Goal: Task Accomplishment & Management: Use online tool/utility

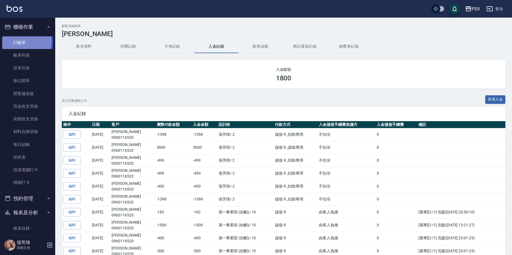
click at [22, 41] on link "打帳單" at bounding box center [27, 42] width 51 height 13
click at [22, 39] on link "打帳單" at bounding box center [27, 42] width 51 height 13
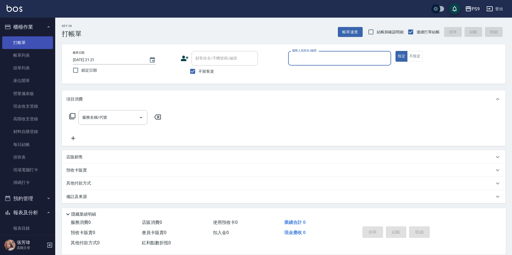
click at [26, 47] on link "打帳單" at bounding box center [27, 42] width 51 height 13
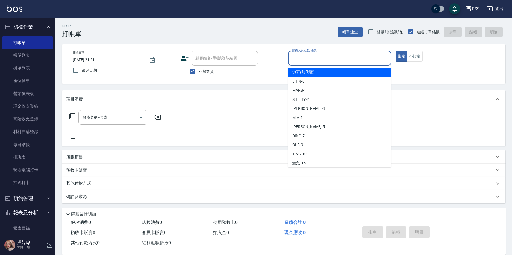
click at [339, 60] on input "服務人員姓名/編號" at bounding box center [340, 59] width 98 height 10
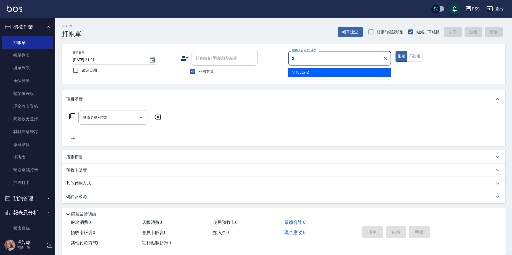
type input "SHELLY-2"
type button "true"
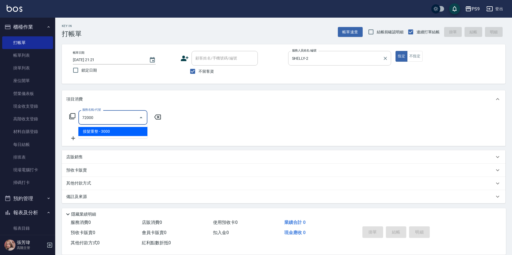
type input "接髮重整(72000)"
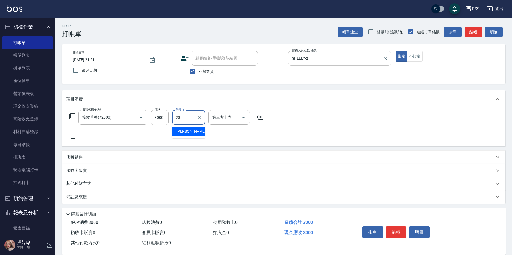
type input "[PERSON_NAME]-28"
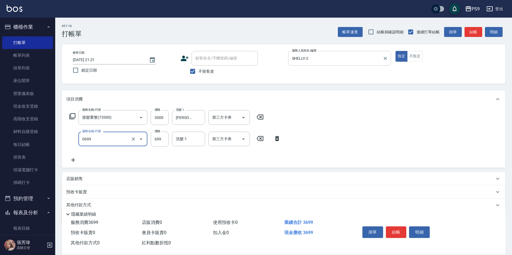
type input "699精油(0699)"
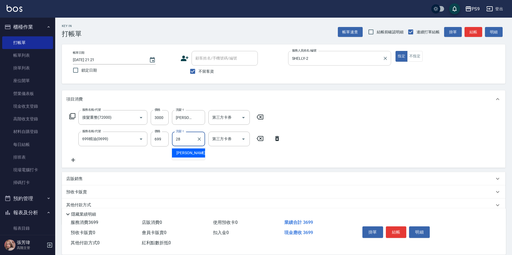
type input "[PERSON_NAME]-28"
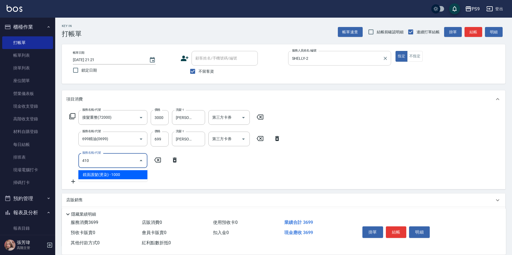
type input "鏡面護髮(燙染)(410)"
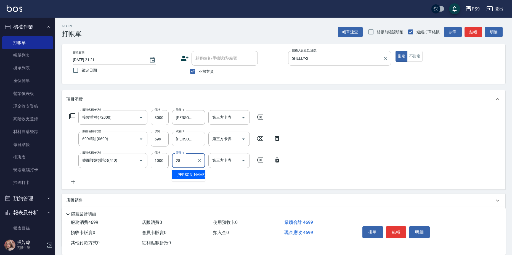
type input "[PERSON_NAME]-28"
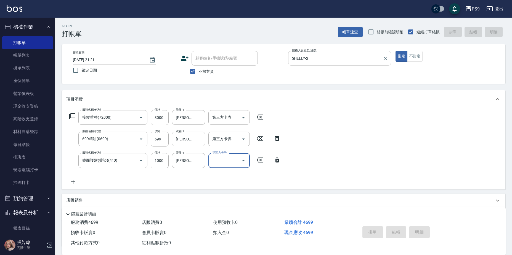
type input "[DATE] 21:22"
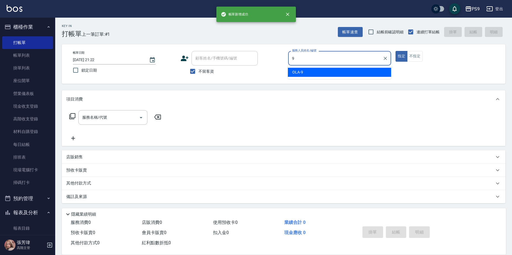
type input "OLA-9"
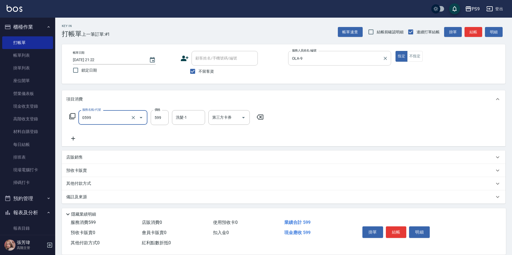
type input "[PERSON_NAME]599(0599)"
type input "600"
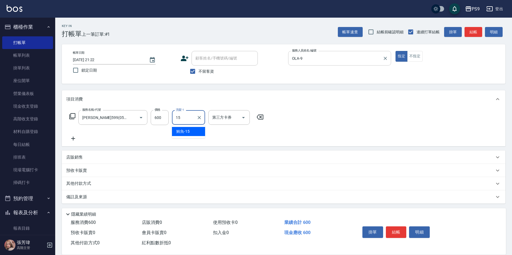
type input "鮪魚-15"
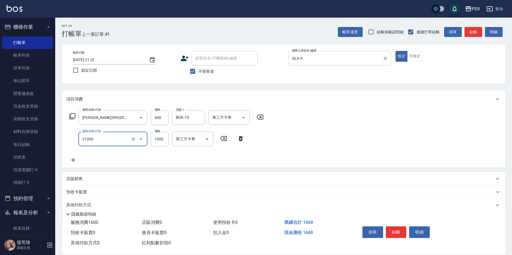
type input "染髮1000(21000)"
type input "1695"
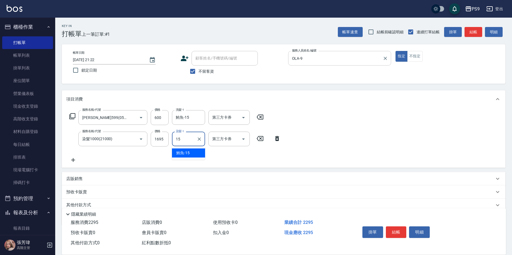
type input "鮪魚-15"
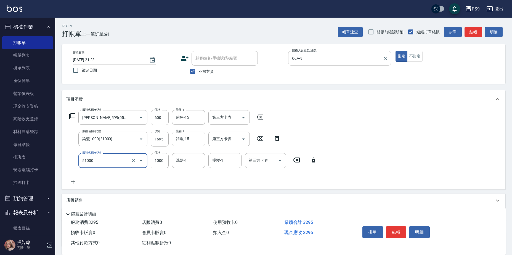
type input "燙髮1000(51000)"
type input "1695"
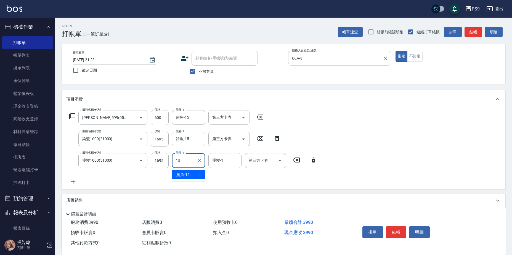
type input "鮪魚-15"
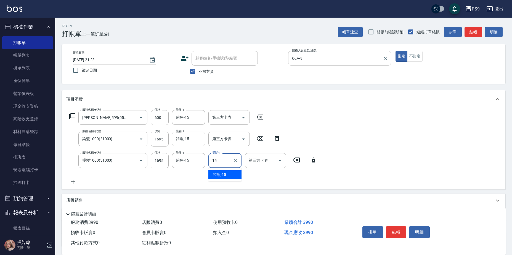
type input "鮪魚-15"
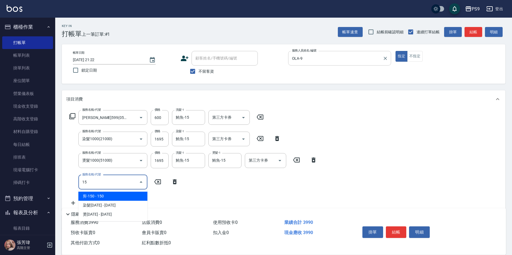
type input "1"
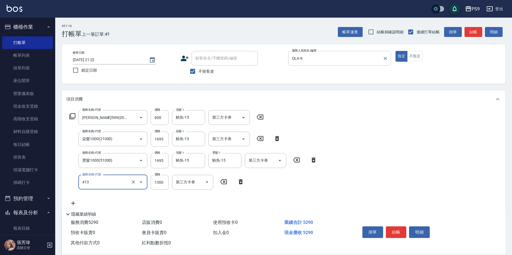
type input "鏡面護髮(413)"
type input "1500"
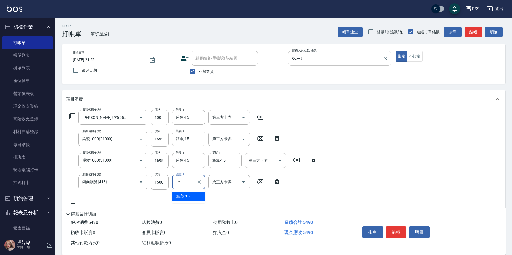
type input "鮪魚-15"
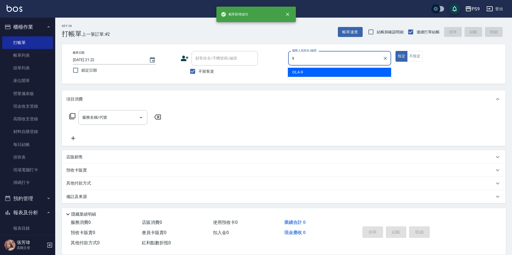
type input "OLA-9"
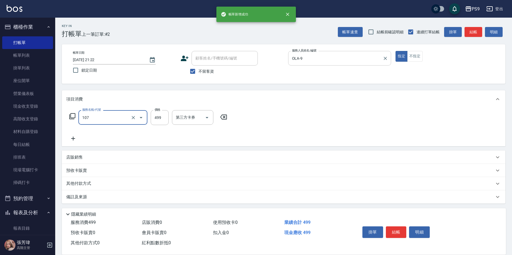
type input "[PERSON_NAME](107)"
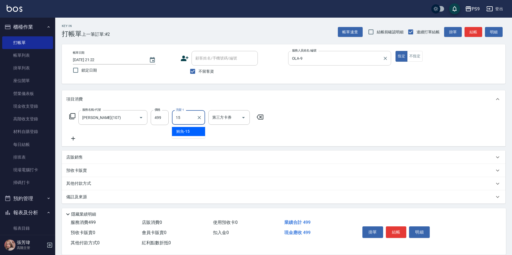
type input "鮪魚-15"
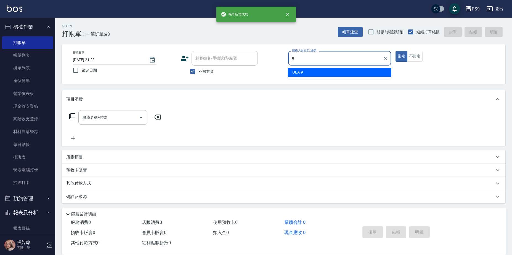
type input "OLA-9"
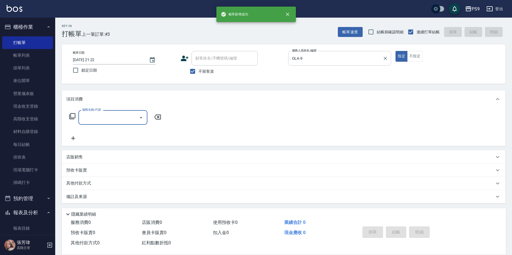
type input "1"
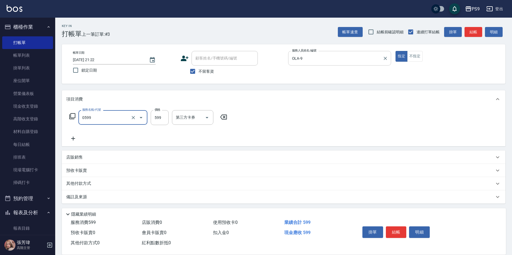
type input "[PERSON_NAME]599(0599)"
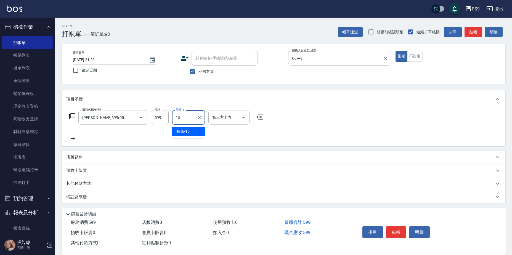
type input "鮪魚-15"
click at [158, 118] on input "599" at bounding box center [160, 117] width 18 height 15
type input "600"
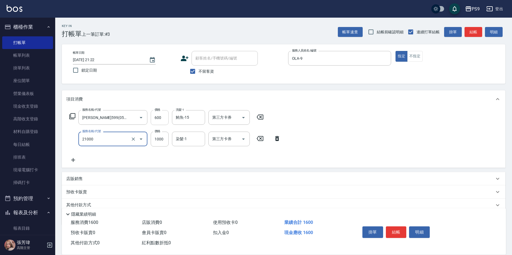
type input "染髮1000(21000)"
type input "1695"
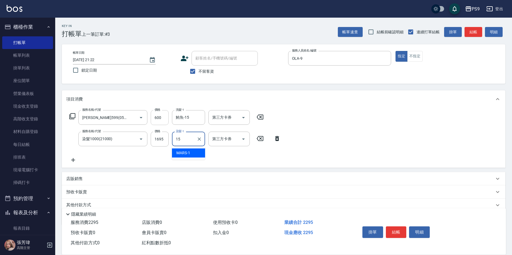
type input "鮪魚-15"
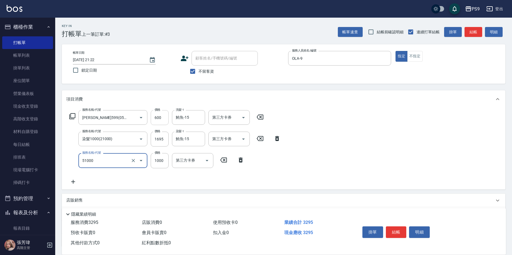
type input "燙髮1000(51000)"
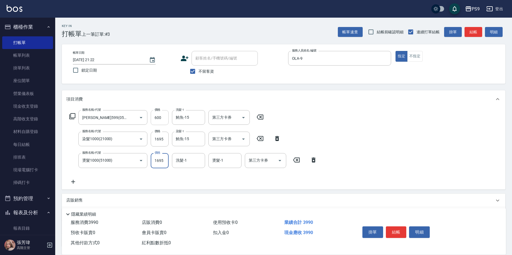
type input "1695"
type input "鮪魚-15"
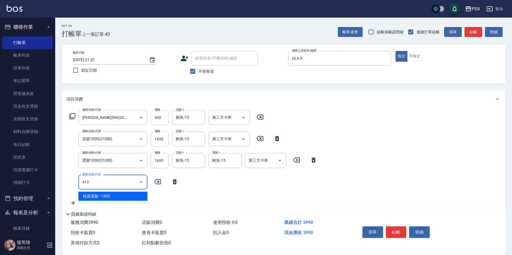
type input "鏡面護髮(413)"
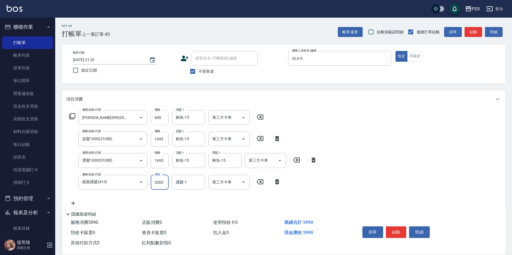
type input "2000"
type input "鮪魚-15"
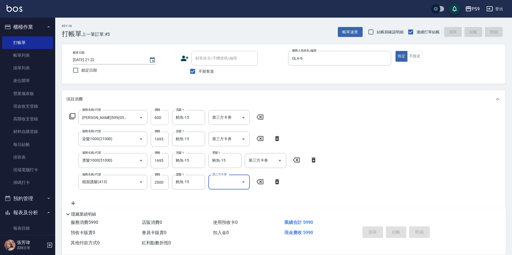
type input "[DATE] 21:23"
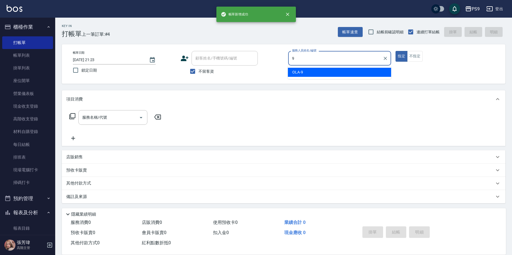
type input "OLA-9"
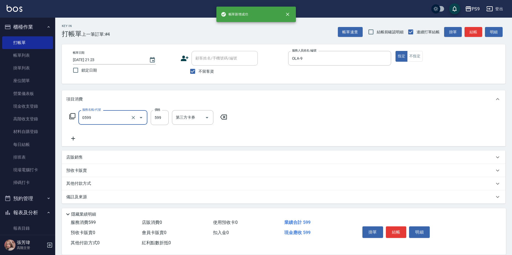
type input "[PERSON_NAME]599(0599)"
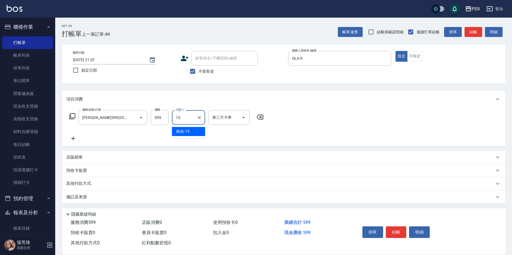
type input "鮪魚-15"
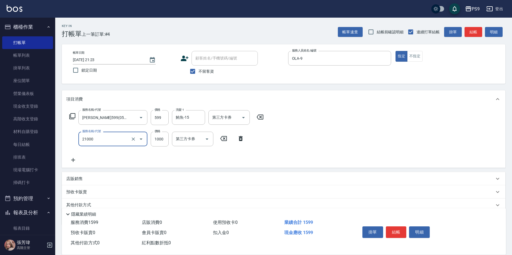
type input "染髮1000(21000)"
type input "1400"
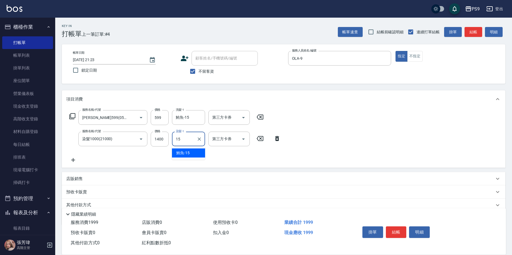
type input "鮪魚-15"
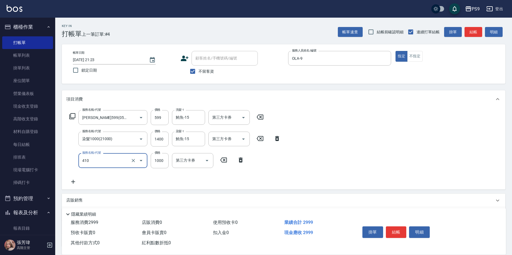
type input "鏡面護髮(燙染)(410)"
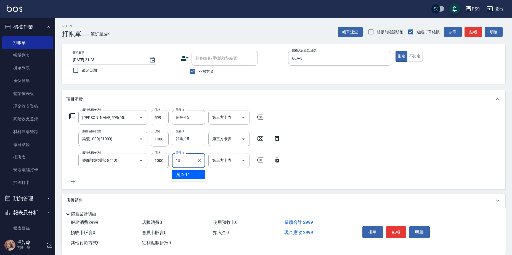
type input "鮪魚-15"
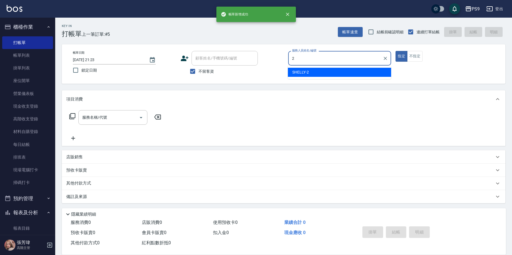
type input "SHELLY-2"
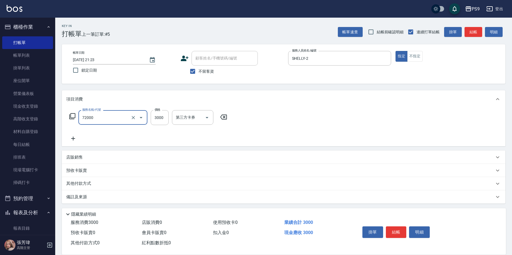
type input "接髮重整(72000)"
type input "5000"
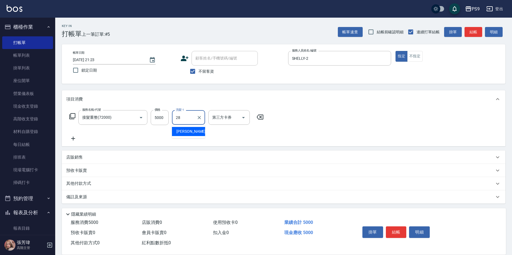
type input "[PERSON_NAME]-28"
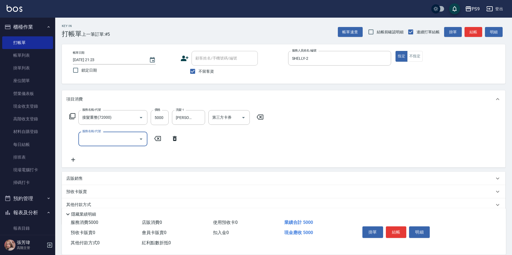
type input "4"
type input "699精油(0699)"
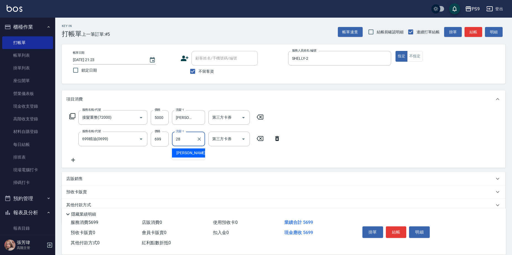
type input "[PERSON_NAME]-28"
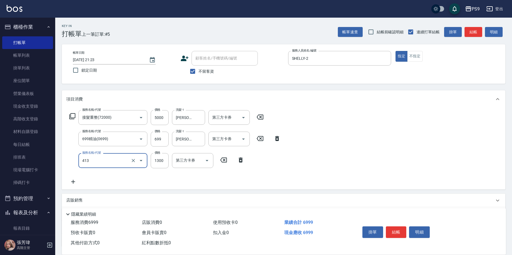
type input "鏡面護髮(413)"
type input "1300"
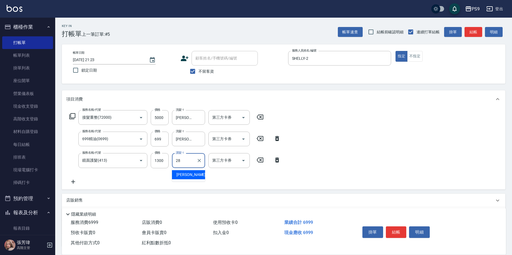
type input "[PERSON_NAME]-28"
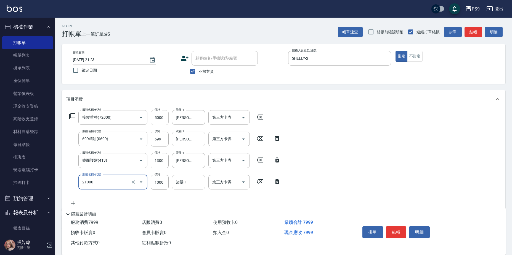
type input "染髮1000(21000)"
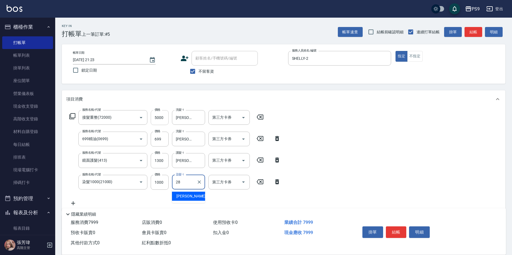
type input "[PERSON_NAME]-28"
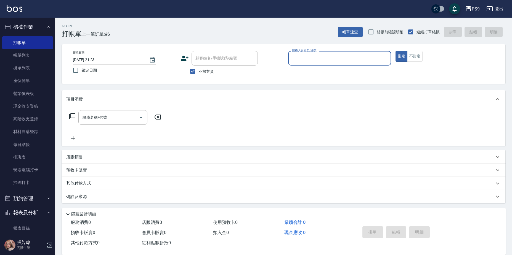
click at [202, 72] on span "不留客資" at bounding box center [205, 72] width 15 height 6
click at [198, 72] on input "不留客資" at bounding box center [193, 72] width 12 height 12
checkbox input "false"
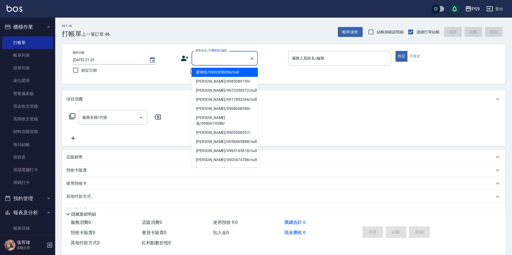
click at [209, 60] on input "顧客姓名/手機號碼/編號" at bounding box center [220, 59] width 53 height 10
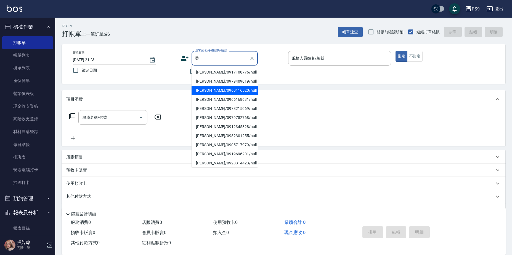
click at [216, 90] on li "[PERSON_NAME]/0960116520/null" at bounding box center [224, 90] width 66 height 9
type input "[PERSON_NAME]/0960116520/null"
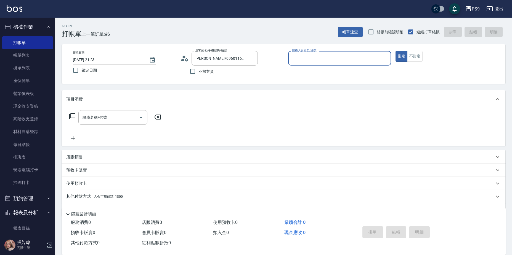
type input "0"
type input "SHELLY-2"
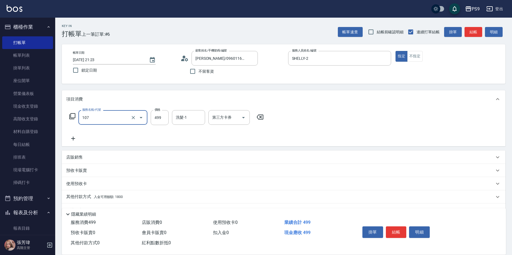
type input "[PERSON_NAME](107)"
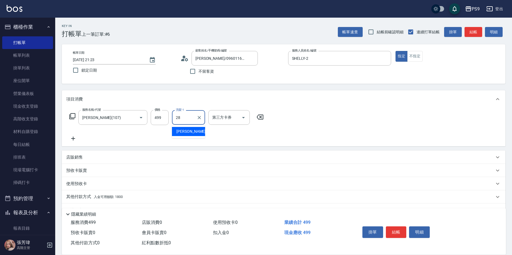
type input "[PERSON_NAME]-28"
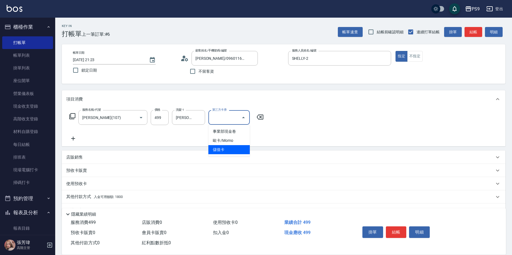
type input "儲值卡"
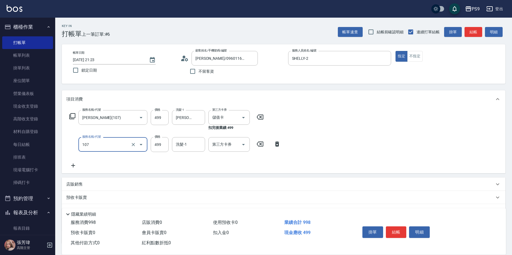
type input "[PERSON_NAME](107)"
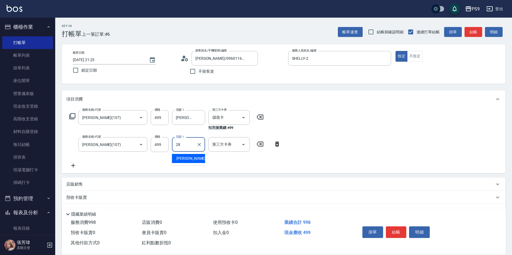
type input "[PERSON_NAME]-28"
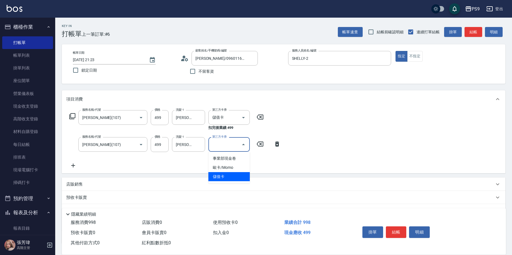
type input "儲值卡"
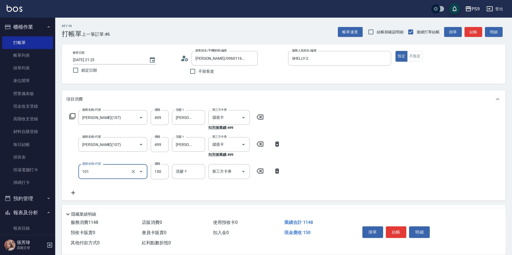
type input "洗髮(101)"
type input "300"
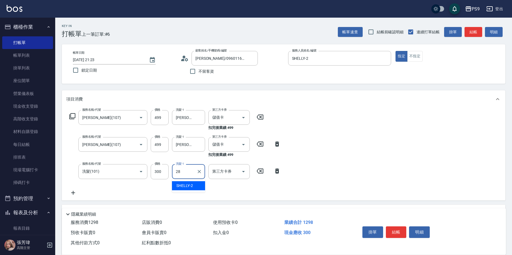
type input "[PERSON_NAME]-28"
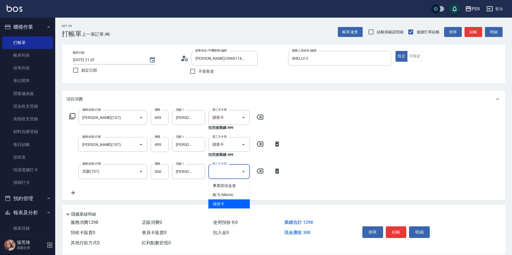
type input "儲值卡"
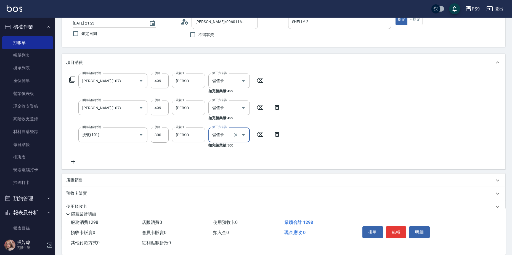
scroll to position [74, 0]
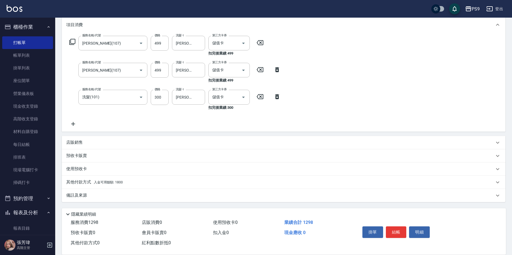
click at [106, 180] on p "其他付款方式 入金可用餘額: 1800" at bounding box center [94, 183] width 57 height 6
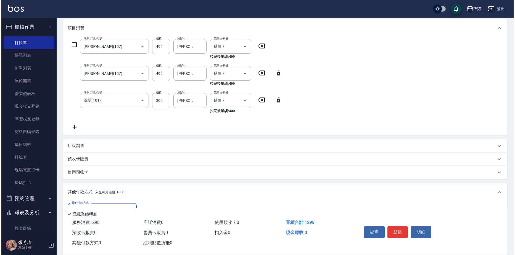
scroll to position [134, 0]
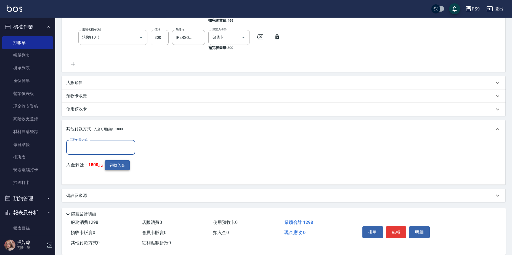
click at [121, 164] on button "異動入金" at bounding box center [117, 166] width 25 height 10
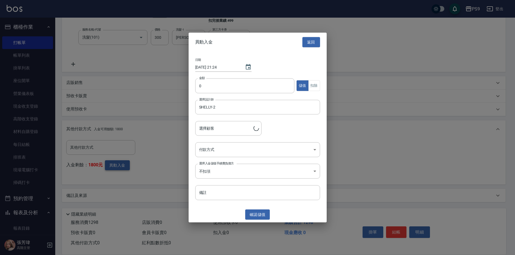
type input "[PERSON_NAME]/0960116520"
click at [237, 87] on input "0" at bounding box center [244, 85] width 99 height 15
type input "1298"
click at [315, 84] on button "扣除" at bounding box center [314, 86] width 12 height 11
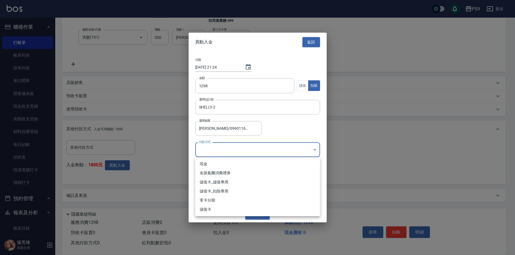
drag, startPoint x: 275, startPoint y: 148, endPoint x: 272, endPoint y: 161, distance: 13.5
click at [275, 148] on body "PS9 登出 櫃檯作業 打帳單 帳單列表 掛單列表 座位開單 營業儀表板 現金收支登錄 高階收支登錄 材料自購登錄 每日結帳 排班表 現場電腦打卡 掃碼打卡 …" at bounding box center [257, 61] width 515 height 390
click at [240, 193] on li "儲值卡_扣除專用" at bounding box center [257, 191] width 125 height 9
type input "儲值卡_扣除專用"
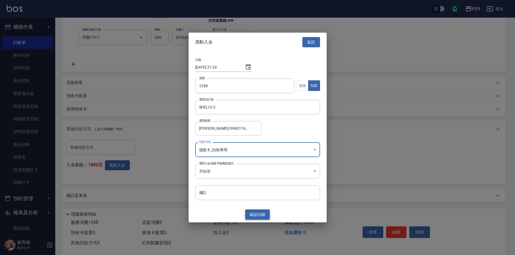
click at [260, 217] on button "確認 扣除" at bounding box center [257, 215] width 25 height 10
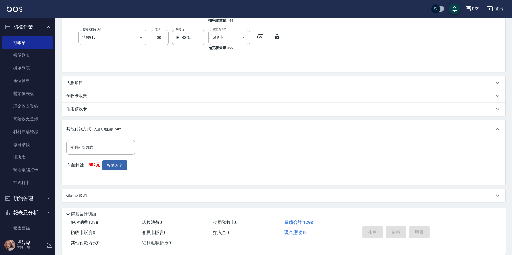
type input "[DATE] 21:24"
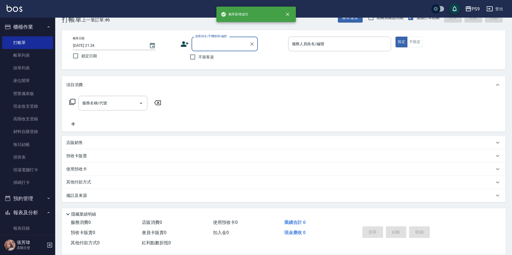
scroll to position [0, 0]
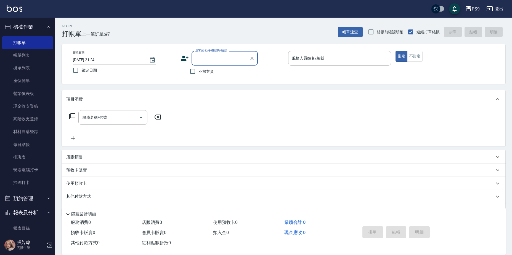
type input "2"
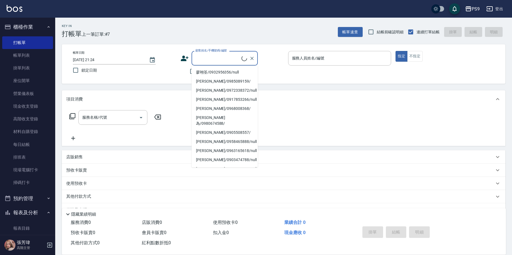
click at [287, 69] on div "帳單日期 [DATE] 21:24 鎖定日期 顧客姓名/手機號碼/編號 顧客姓名/手機號碼/編號 不留客資 服務人員姓名/編號 服務人員姓名/編號 指定 不指定" at bounding box center [283, 64] width 430 height 26
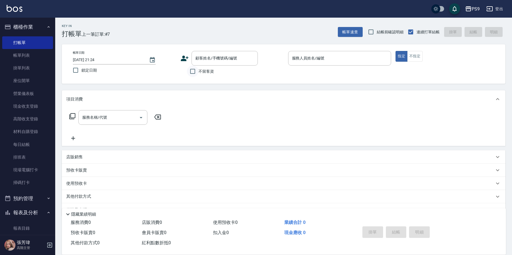
click at [193, 73] on input "不留客資" at bounding box center [193, 72] width 12 height 12
checkbox input "true"
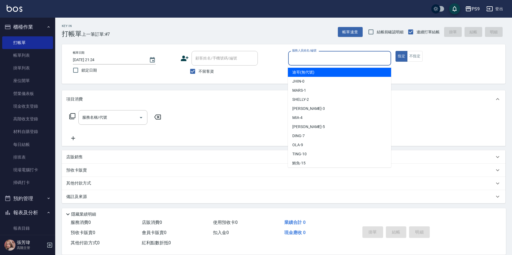
click at [303, 62] on input "服務人員姓名/編號" at bounding box center [340, 59] width 98 height 10
type input "SHELLY-2"
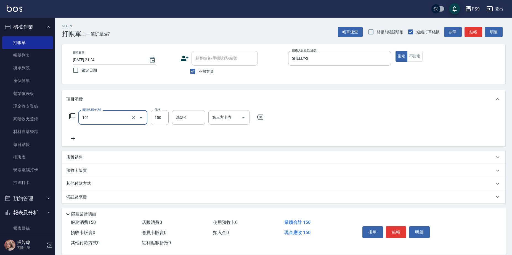
type input "洗髮(101)"
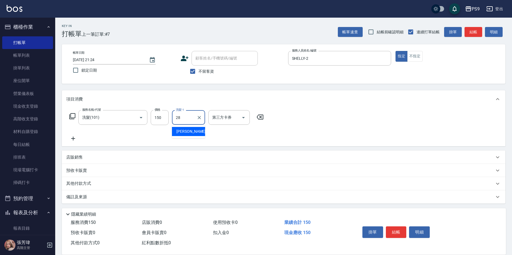
type input "[PERSON_NAME]-28"
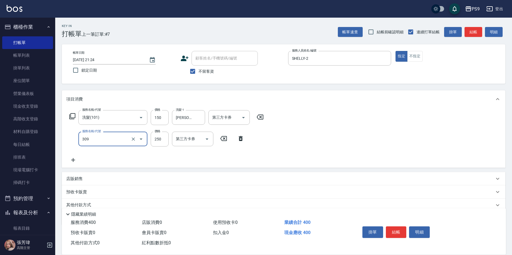
type input "剪-250(309)"
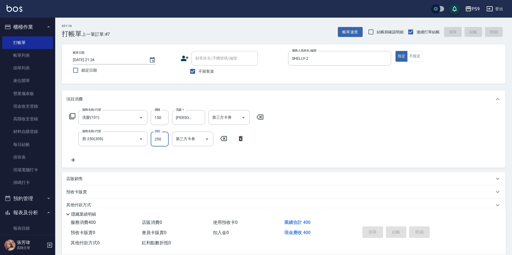
type input "[DATE] 21:25"
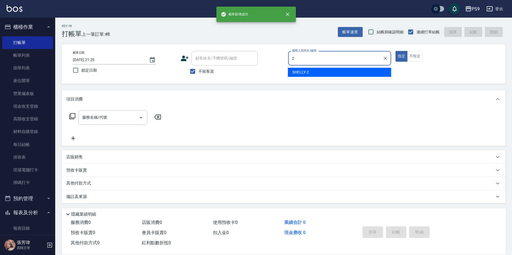
type input "SHELLY-2"
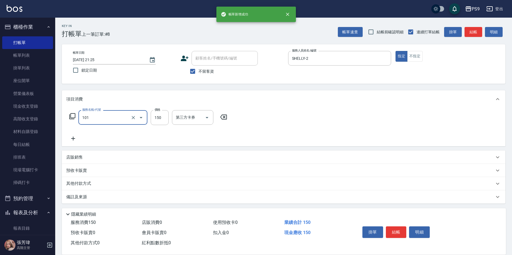
type input "洗髮(101)"
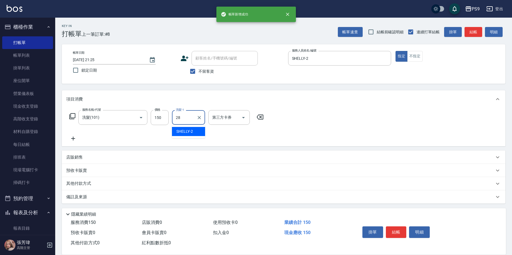
type input "[PERSON_NAME]-28"
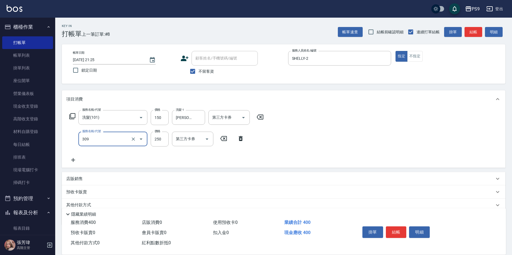
type input "剪-250(309)"
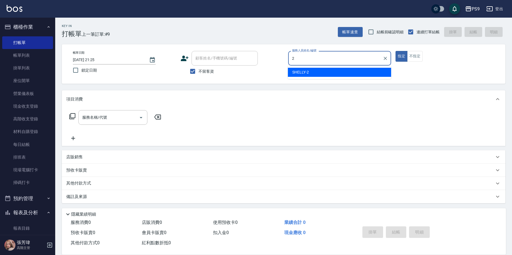
type input "SHELLY-2"
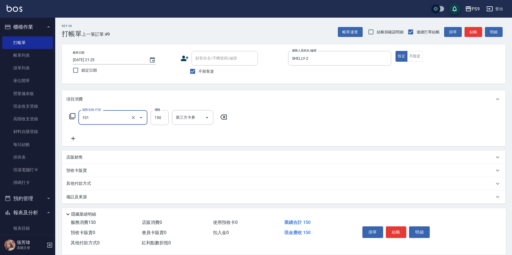
type input "洗髮(101)"
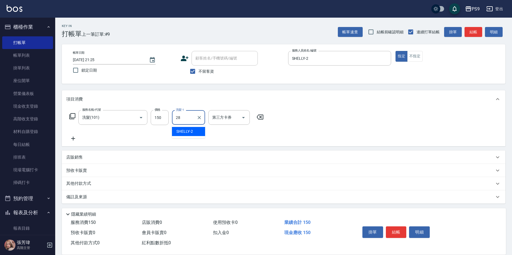
type input "[PERSON_NAME]-28"
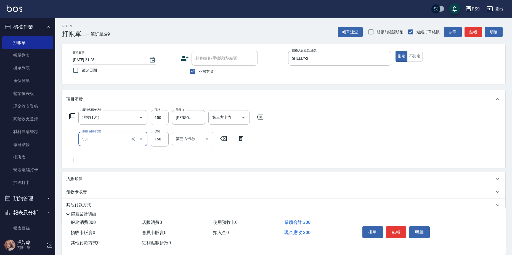
type input "剪-150(301)"
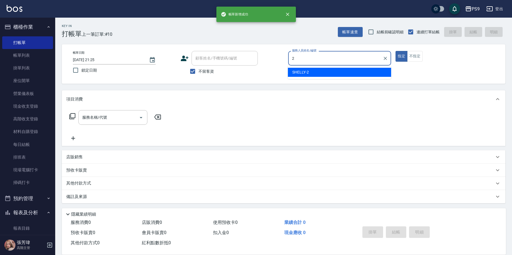
type input "SHELLY-2"
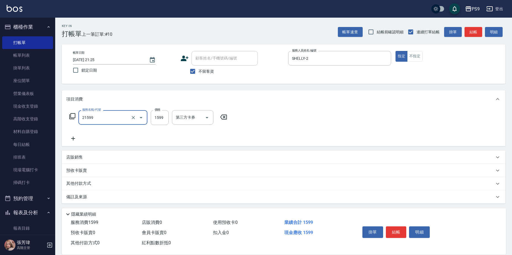
type input "染髮1599(21599)"
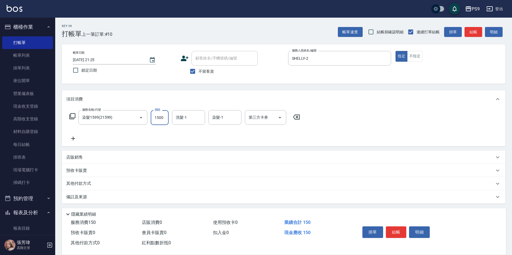
type input "1500"
type input "[PERSON_NAME]-28"
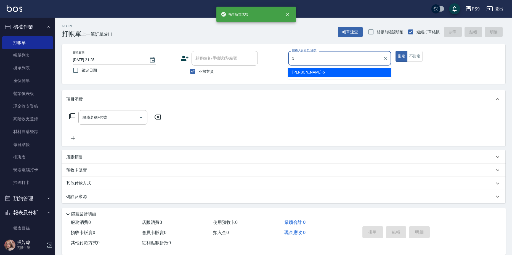
type input "[PERSON_NAME]-5"
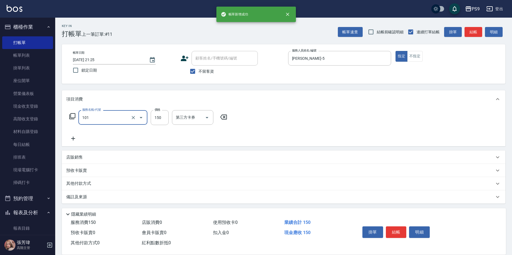
type input "洗髮(101)"
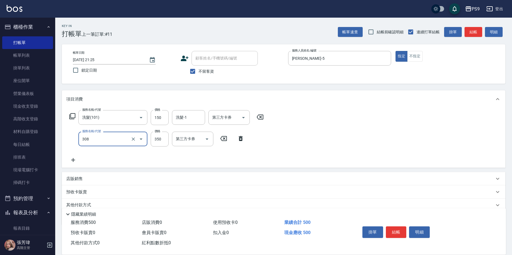
type input "剪-350(308)"
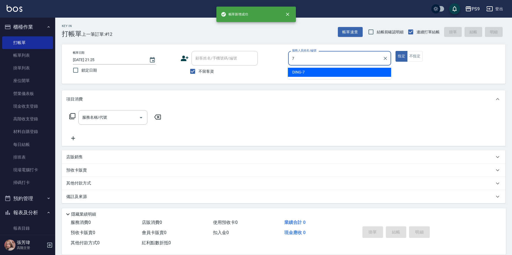
type input "DING-7"
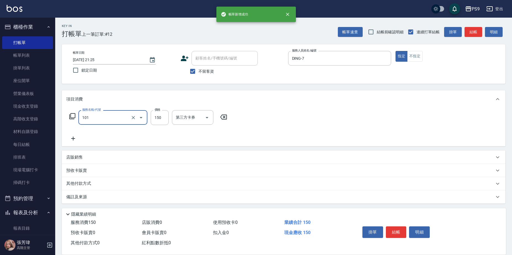
type input "洗髮(101)"
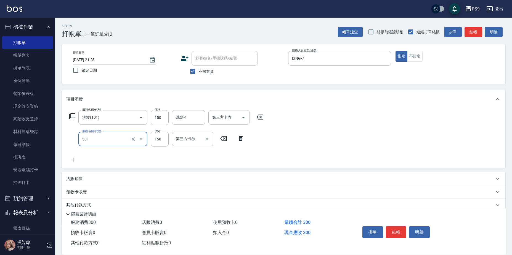
type input "剪-150(301)"
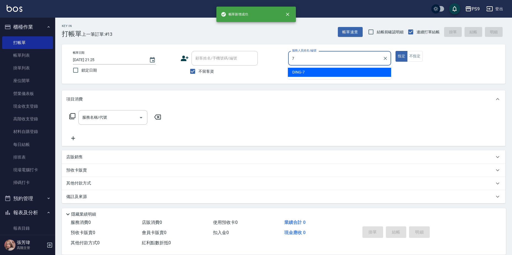
type input "DING-7"
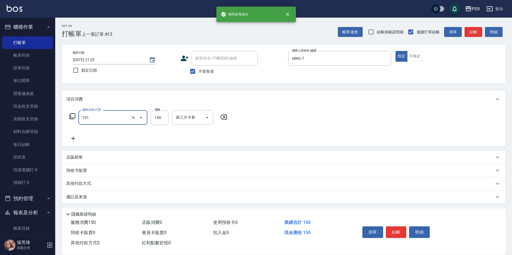
type input "洗髮(101)"
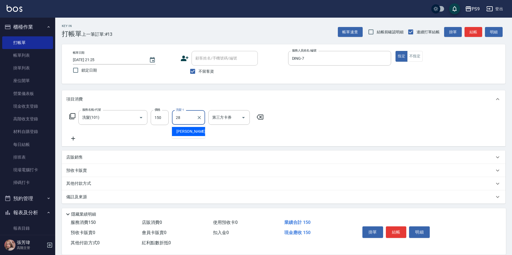
type input "[PERSON_NAME]-28"
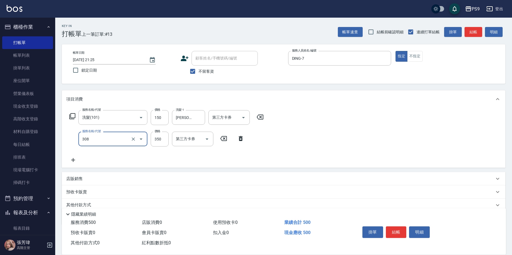
type input "剪-350(308)"
type input "200"
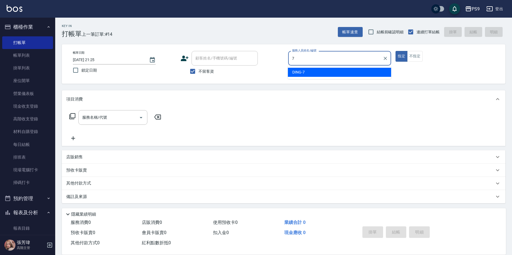
type input "DING-7"
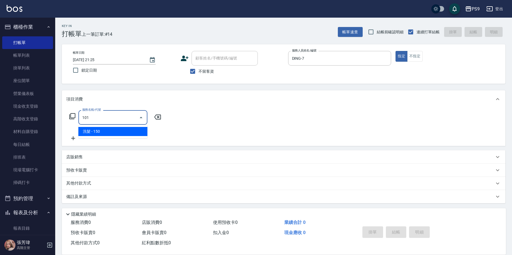
type input "洗髮(101)"
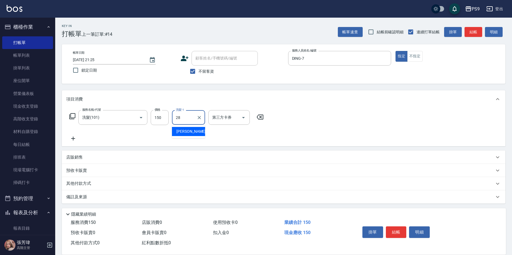
type input "[PERSON_NAME]-28"
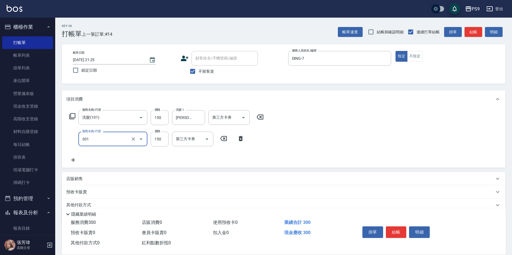
type input "剪-150(301)"
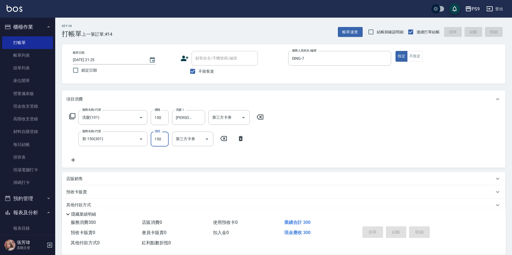
type input "[DATE] 21:26"
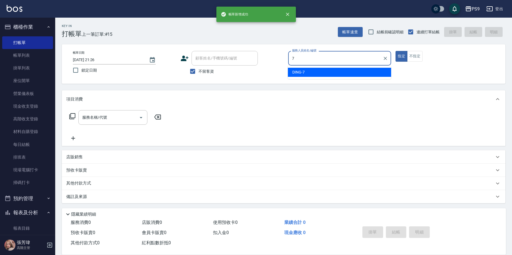
type input "DING-7"
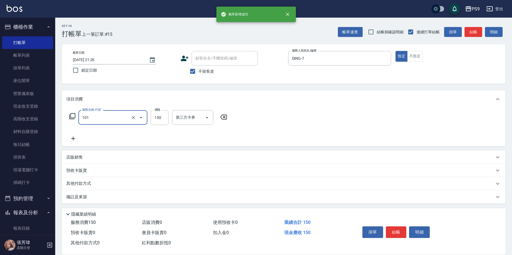
type input "洗髮(101)"
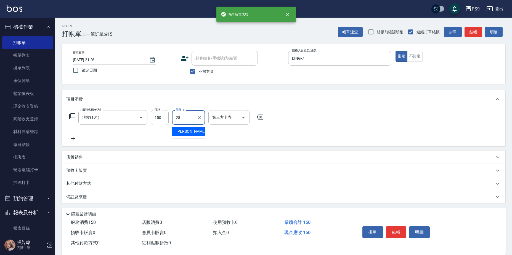
type input "[PERSON_NAME]-28"
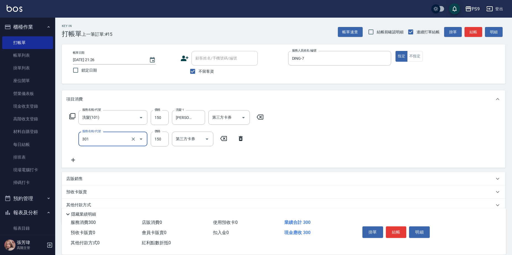
type input "剪-150(301)"
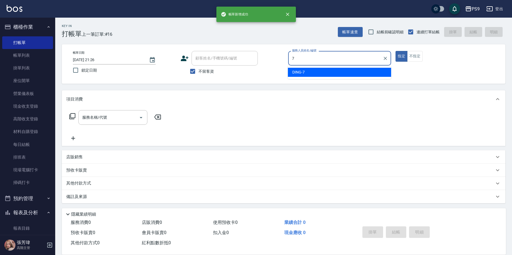
type input "DING-7"
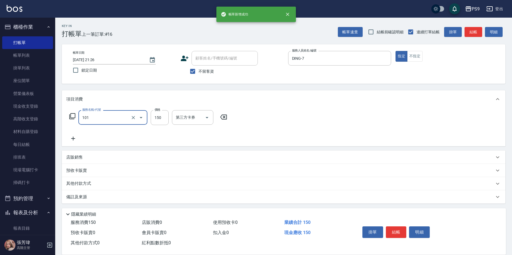
type input "洗髮(101)"
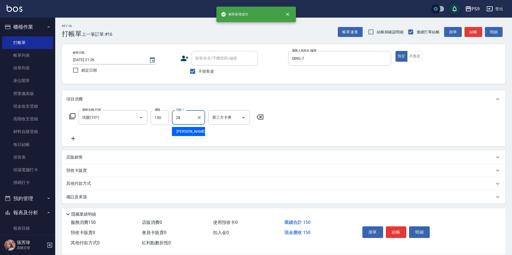
type input "[PERSON_NAME]-28"
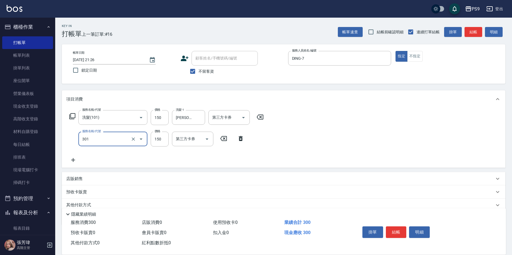
type input "剪-150(301)"
type input "200"
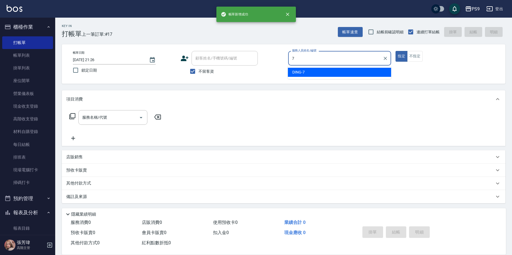
type input "DING-7"
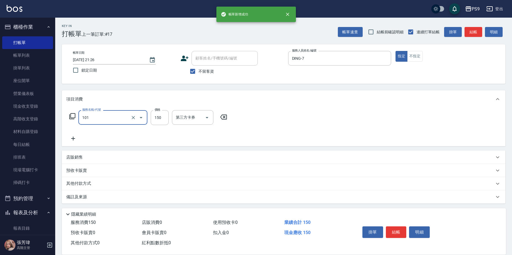
type input "洗髮(101)"
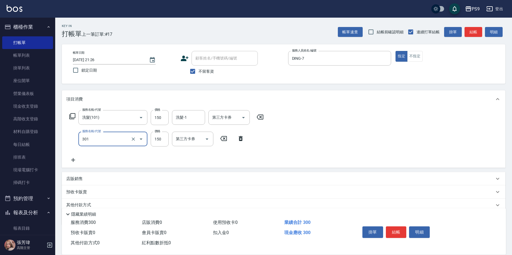
type input "剪-150(301)"
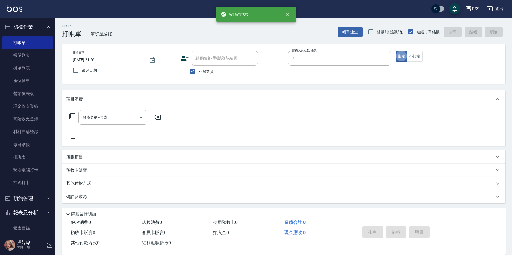
type input "DING-7"
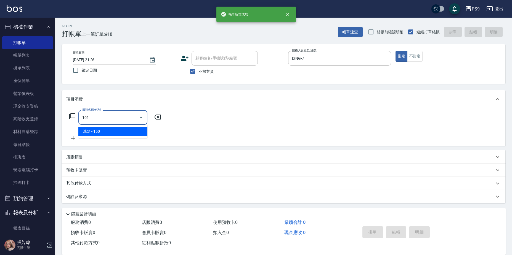
type input "洗髮(101)"
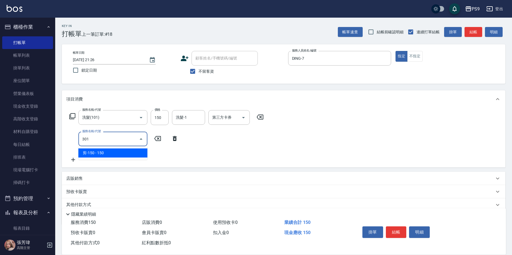
type input "剪-150(301)"
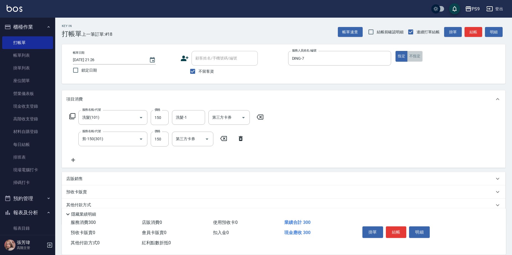
click at [417, 57] on button "不指定" at bounding box center [414, 56] width 15 height 11
type button "false"
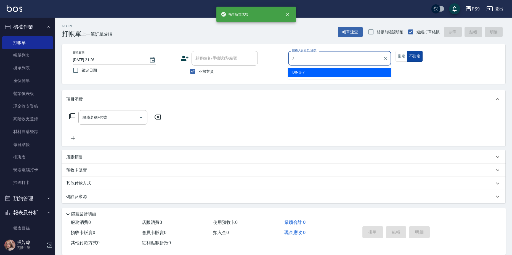
type input "DING-7"
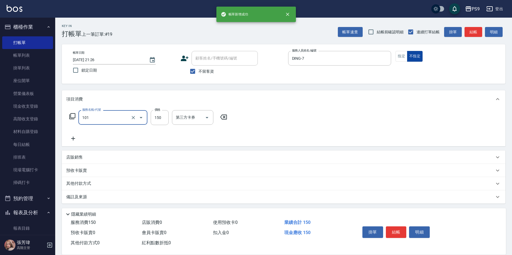
type input "洗髮(101)"
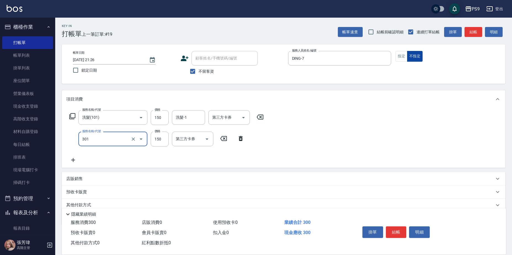
type input "剪-150(301)"
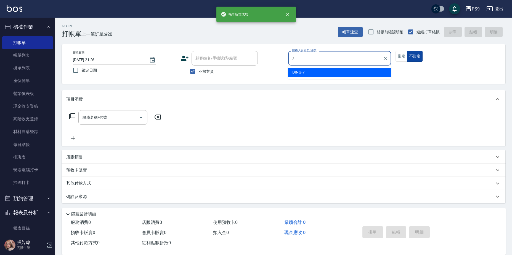
type input "DING-7"
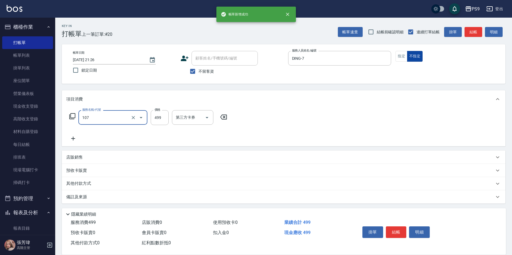
type input "[PERSON_NAME](107)"
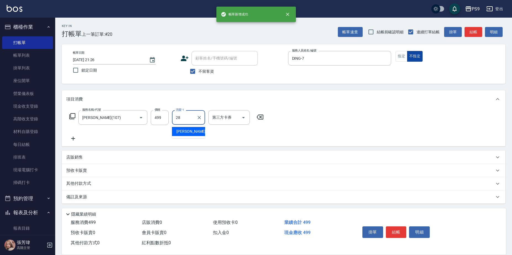
type input "[PERSON_NAME]-28"
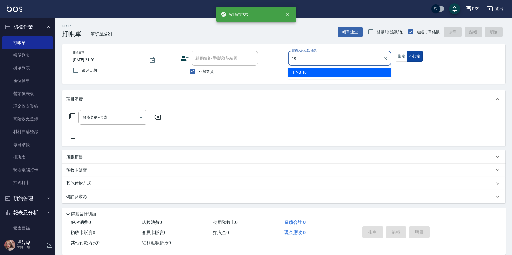
type input "TING-10"
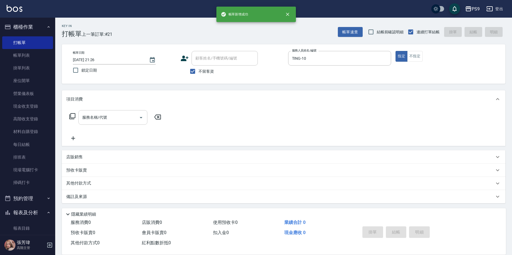
click at [110, 111] on div "服務名稱/代號" at bounding box center [112, 117] width 69 height 15
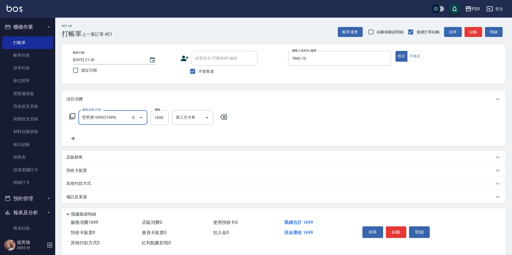
type input "型男燙1699(21699)"
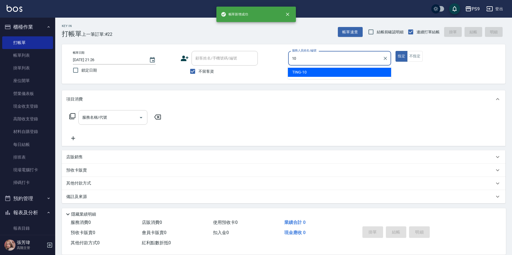
type input "TING-10"
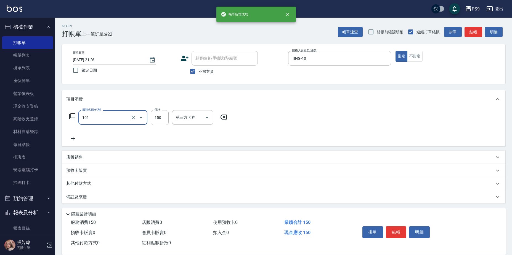
type input "洗髮(101)"
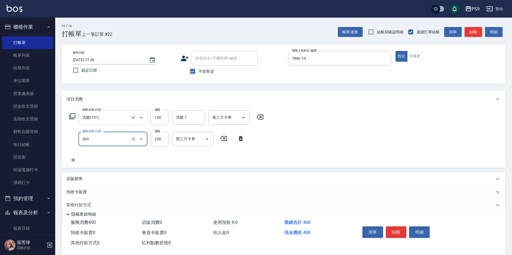
type input "剪-250(309)"
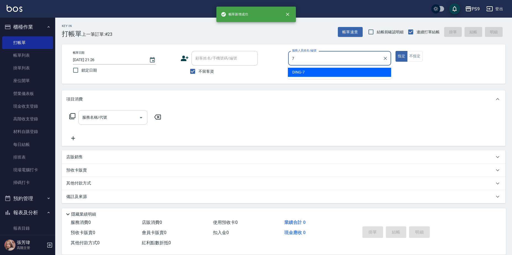
type input "DING-7"
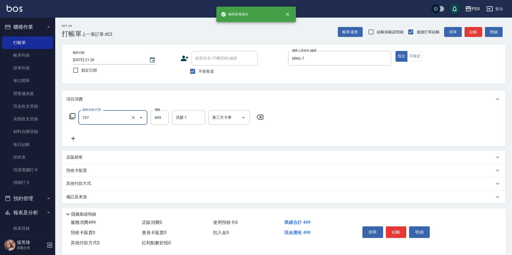
type input "[PERSON_NAME](107)"
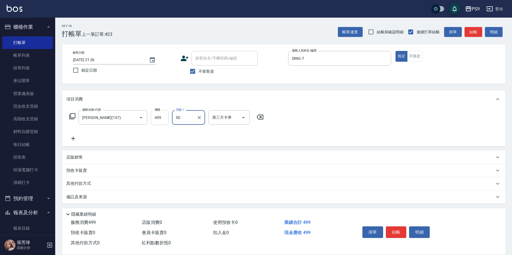
type input "50"
click at [162, 116] on input "499" at bounding box center [160, 117] width 18 height 15
type input "500"
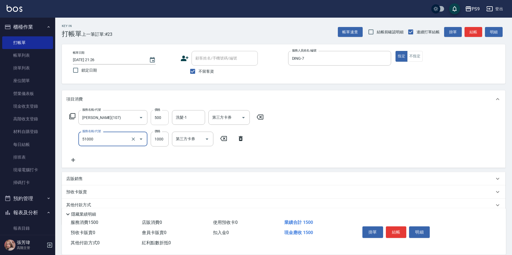
type input "燙髮1000(51000)"
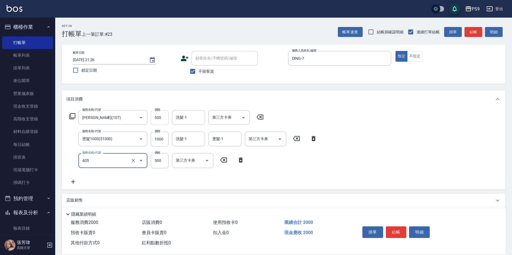
type input "護-500(405)"
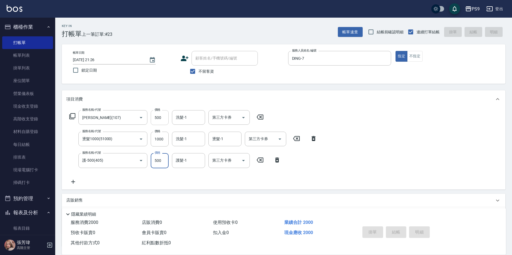
type input "[DATE] 21:27"
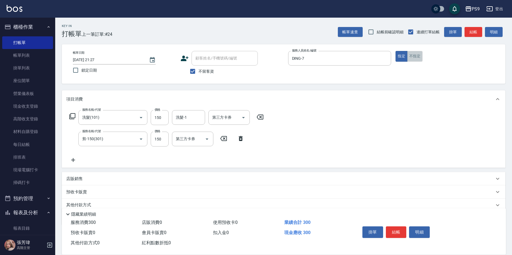
click at [409, 55] on button "不指定" at bounding box center [414, 56] width 15 height 11
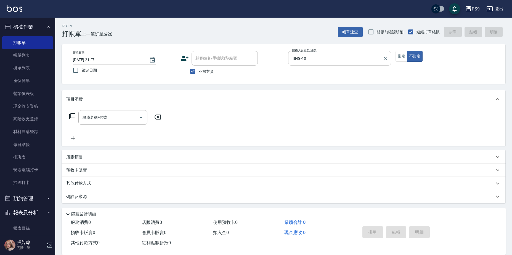
drag, startPoint x: 403, startPoint y: 54, endPoint x: 390, endPoint y: 63, distance: 16.3
click at [403, 54] on button "指定" at bounding box center [401, 56] width 12 height 11
click at [95, 127] on div "服務名稱/代號 服務名稱/代號" at bounding box center [115, 125] width 98 height 31
click at [102, 120] on input "服務名稱/代號" at bounding box center [109, 118] width 56 height 10
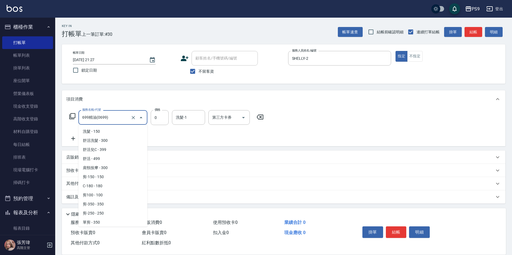
drag, startPoint x: 102, startPoint y: 121, endPoint x: 116, endPoint y: 129, distance: 15.8
click at [116, 129] on body "PS9 登出 櫃檯作業 打帳單 帳單列表 掛單列表 座位開單 營業儀表板 現金收支登錄 高階收支登錄 材料自購登錄 每日結帳 排班表 現場電腦打卡 掃碼打卡 …" at bounding box center [256, 128] width 512 height 257
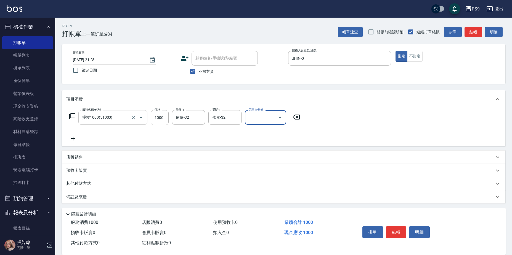
click at [110, 117] on input "燙髮1000(51000)" at bounding box center [105, 118] width 49 height 10
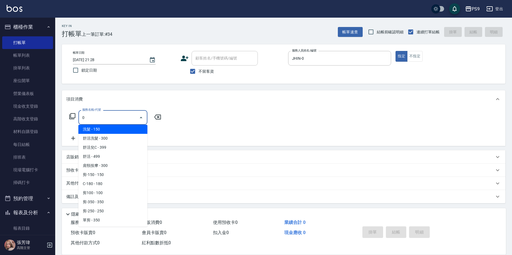
scroll to position [0, 0]
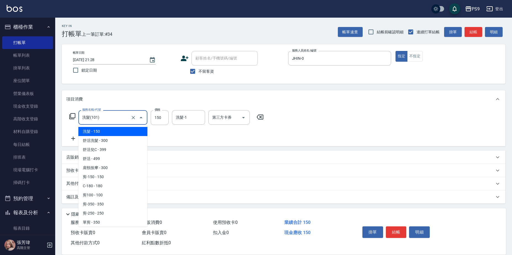
click at [111, 114] on input "洗髮(101)" at bounding box center [105, 118] width 49 height 10
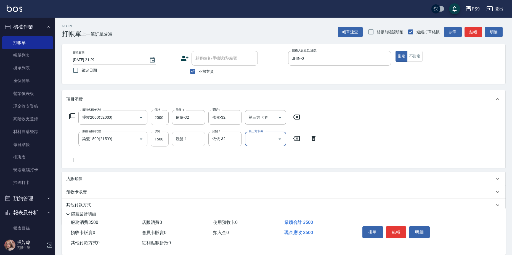
click at [160, 141] on input "1500" at bounding box center [160, 139] width 18 height 15
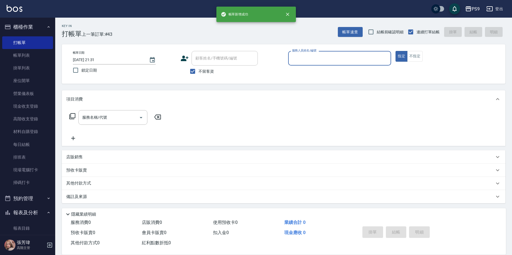
click at [205, 72] on span "不留客資" at bounding box center [205, 72] width 15 height 6
click at [198, 72] on input "不留客資" at bounding box center [193, 72] width 12 height 12
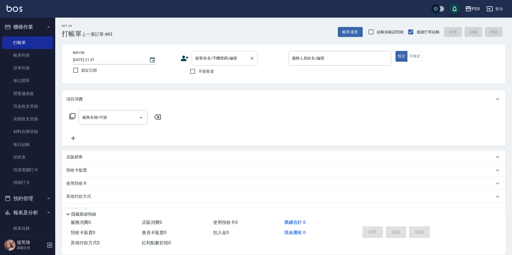
click at [209, 56] on div "顧客姓名/手機號碼/編號 顧客姓名/手機號碼/編號" at bounding box center [224, 58] width 66 height 15
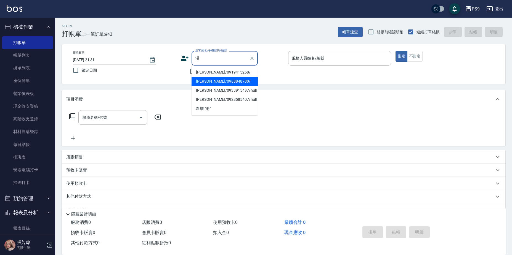
click at [222, 81] on li "[PERSON_NAME]/0988848700/" at bounding box center [224, 81] width 66 height 9
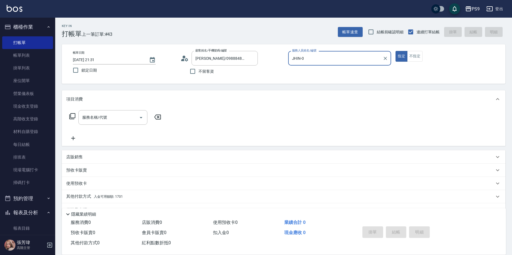
click at [395, 51] on button "指定" at bounding box center [401, 56] width 12 height 11
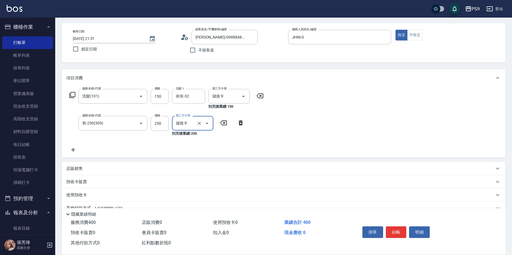
scroll to position [47, 0]
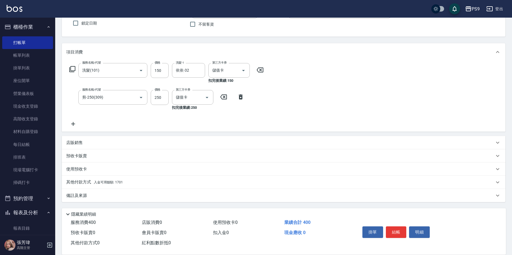
click at [111, 182] on span "入金可用餘額: 1701" at bounding box center [108, 183] width 29 height 4
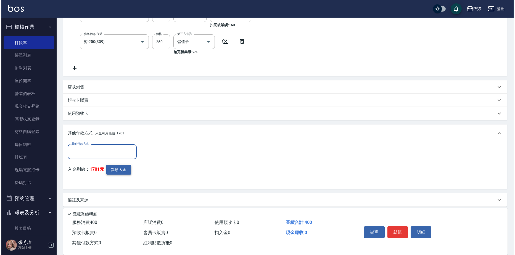
scroll to position [107, 0]
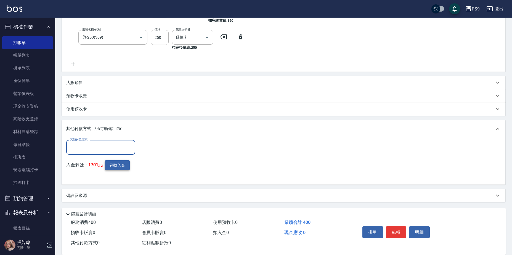
click at [122, 167] on button "異動入金" at bounding box center [117, 166] width 25 height 10
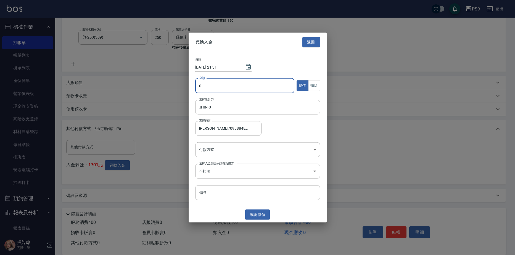
click at [204, 83] on input "0" at bounding box center [244, 85] width 99 height 15
click at [314, 84] on button "扣除" at bounding box center [314, 86] width 12 height 11
click at [286, 150] on body "PS9 登出 櫃檯作業 打帳單 帳單列表 掛單列表 座位開單 營業儀表板 現金收支登錄 高階收支登錄 材料自購登錄 每日結帳 排班表 現場電腦打卡 掃碼打卡 …" at bounding box center [257, 74] width 515 height 363
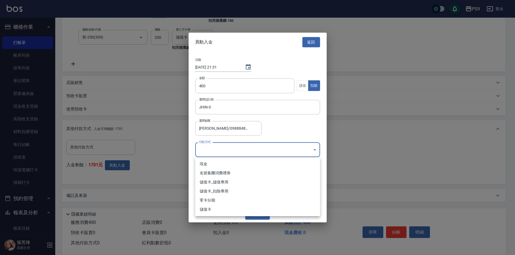
click at [219, 193] on li "儲值卡_扣除專用" at bounding box center [257, 191] width 125 height 9
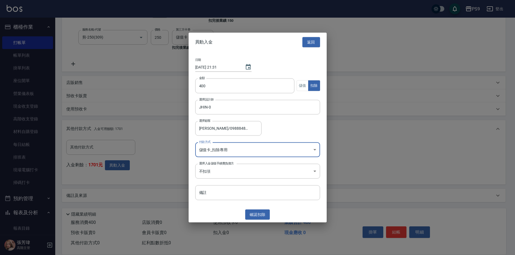
click at [263, 215] on button "確認 扣除" at bounding box center [257, 215] width 25 height 10
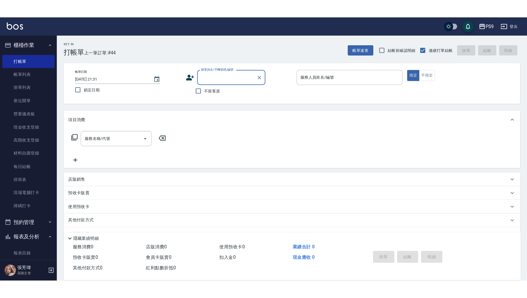
scroll to position [110, 0]
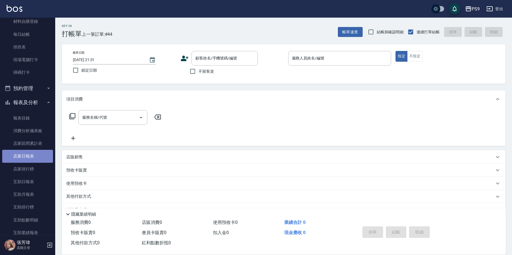
click at [28, 153] on link "店家日報表" at bounding box center [27, 156] width 51 height 13
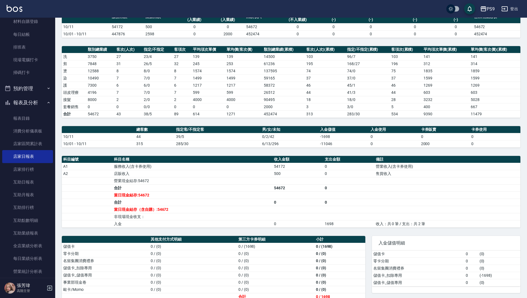
scroll to position [60, 0]
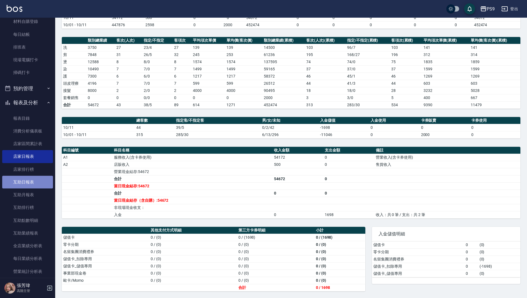
click at [34, 185] on link "互助日報表" at bounding box center [27, 182] width 51 height 13
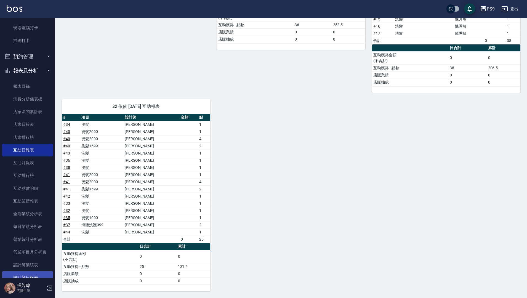
scroll to position [193, 0]
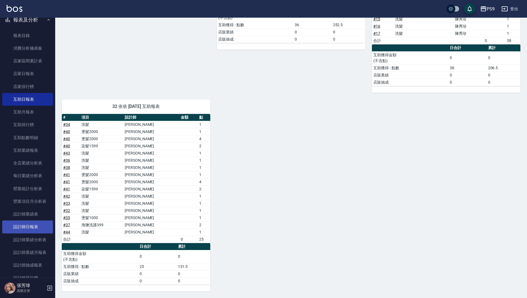
click at [26, 225] on link "設計師日報表" at bounding box center [27, 226] width 51 height 13
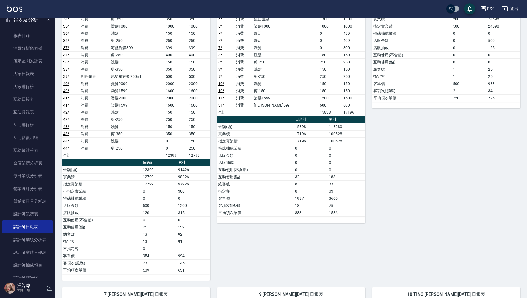
scroll to position [63, 0]
